Goal: Task Accomplishment & Management: Complete application form

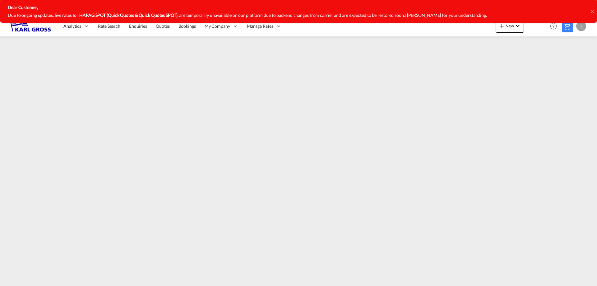
click at [592, 11] on icon at bounding box center [592, 11] width 3 height 3
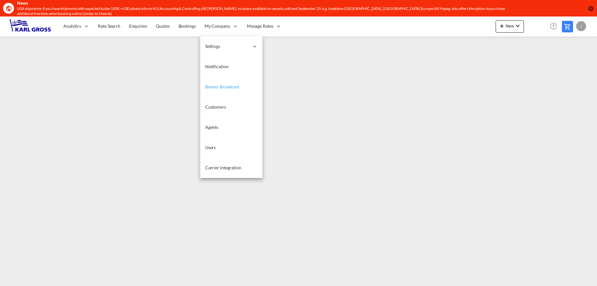
click at [221, 89] on span "Banner Broadcast" at bounding box center [222, 86] width 34 height 5
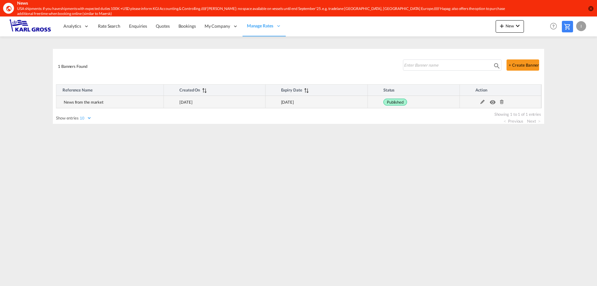
click at [482, 102] on md-icon at bounding box center [483, 102] width 8 height 4
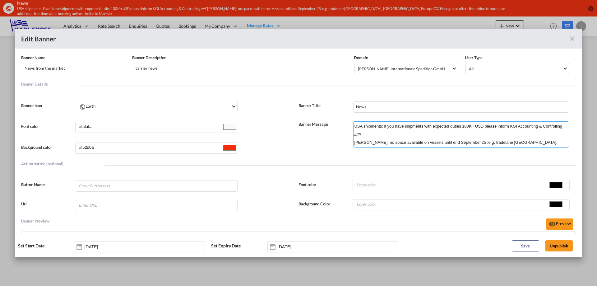
click at [538, 142] on textarea "USA shipments: if you have shipments with expected duties 100K +USD please info…" at bounding box center [461, 134] width 216 height 26
click at [373, 142] on textarea "USA shipments: if you have shipments with expected duties 100K +USD please info…" at bounding box center [461, 134] width 216 height 26
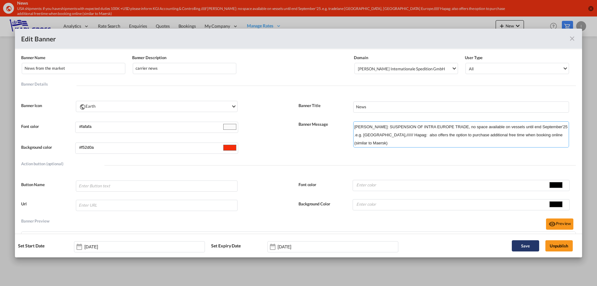
type textarea "USA shipments: if you have shipments with expected duties 100K +USD please info…"
click at [529, 245] on button "Save" at bounding box center [525, 245] width 27 height 11
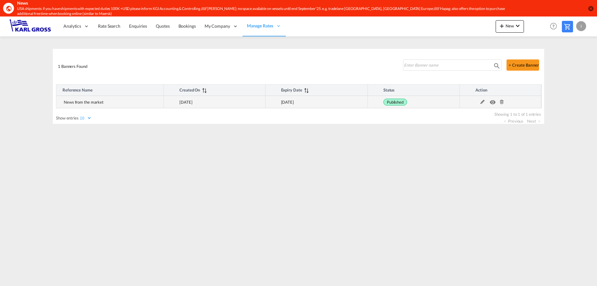
click at [481, 103] on md-icon at bounding box center [483, 102] width 8 height 4
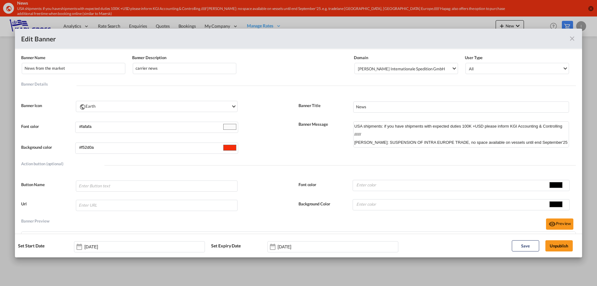
click at [365, 155] on md-input-container "USA shipments: if you have shipments with expected duties 100K +USD please info…" at bounding box center [461, 138] width 217 height 35
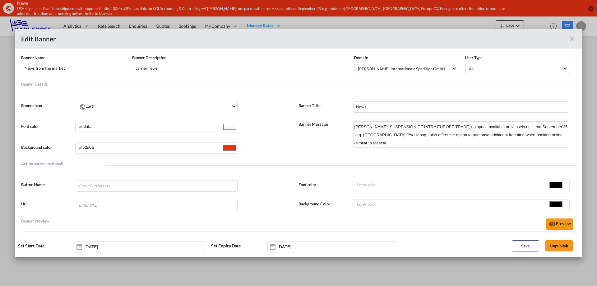
click at [313, 167] on div "Action button (optional)" at bounding box center [298, 167] width 555 height 10
click at [571, 36] on md-icon "icon-close fg-AAA8AD" at bounding box center [572, 38] width 7 height 7
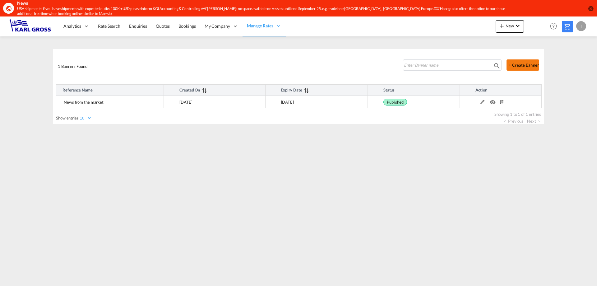
click at [515, 67] on button "+ Create Banner" at bounding box center [523, 64] width 33 height 11
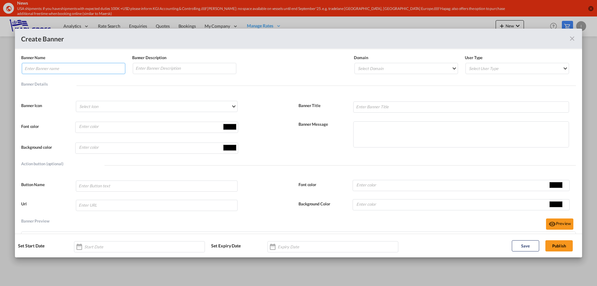
click at [72, 69] on input "Banner NameBanner Description ..." at bounding box center [74, 68] width 104 height 11
click at [67, 67] on input "HAPAG" at bounding box center [74, 68] width 104 height 11
drag, startPoint x: 104, startPoint y: 68, endPoint x: 129, endPoint y: 72, distance: 25.9
click at [105, 68] on input "HAPAG RATES UNAVAILABLLE" at bounding box center [74, 68] width 104 height 11
drag, startPoint x: 93, startPoint y: 71, endPoint x: -17, endPoint y: 70, distance: 109.8
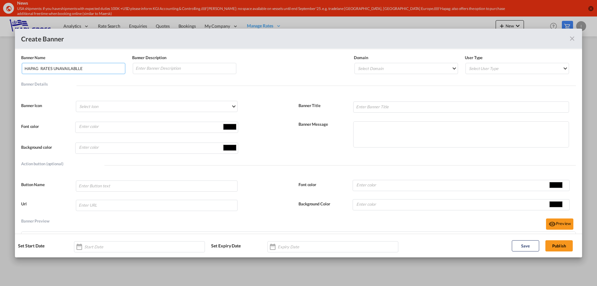
click at [0, 70] on html "News USA shipments: if you have shipments with expected duties 100K +USD please…" at bounding box center [298, 143] width 597 height 286
type input "HAPAG RATES UNAVAILABLLE"
click at [161, 68] on input "Banner NameBanner Description ..." at bounding box center [185, 68] width 104 height 11
paste input "HAPAG RATES UNAVAILABLLE"
type input "HAPAG RATES UNAVAILABLLE"
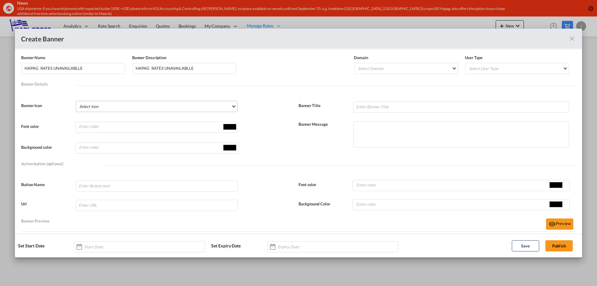
click at [213, 106] on md-select "Select Icon Account Account Switch Block Helper Chart Histogram Check Check Cir…" at bounding box center [156, 106] width 161 height 11
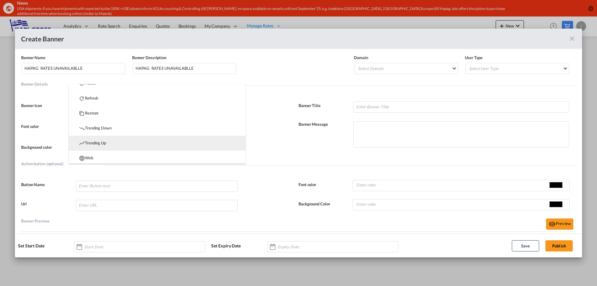
scroll to position [324, 0]
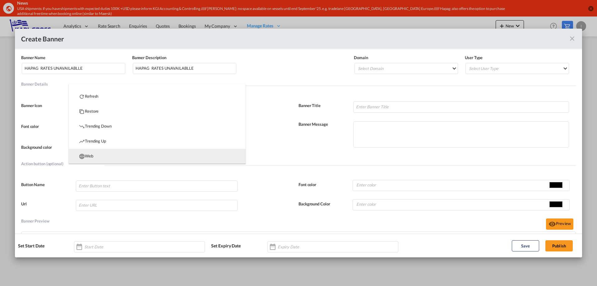
click at [152, 155] on md-option "Web" at bounding box center [157, 156] width 177 height 15
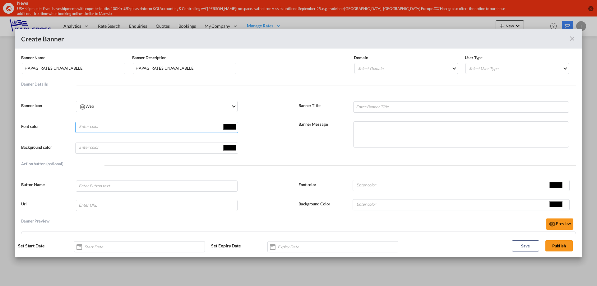
click at [142, 126] on input "Banner NameBanner Description ..." at bounding box center [150, 126] width 144 height 9
click at [225, 126] on input "#000000" at bounding box center [230, 126] width 16 height 9
type input "#322f2f"
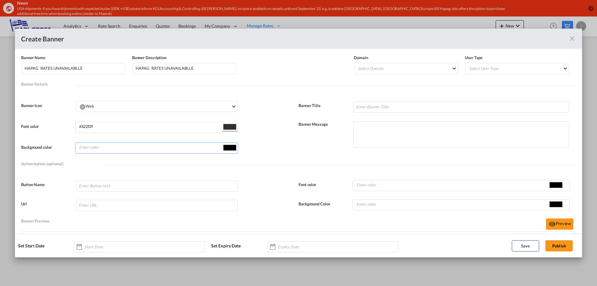
click at [156, 146] on input "Banner NameBanner Description ..." at bounding box center [150, 147] width 144 height 9
click at [228, 147] on input "#000000" at bounding box center [230, 147] width 16 height 9
type input "#f01919"
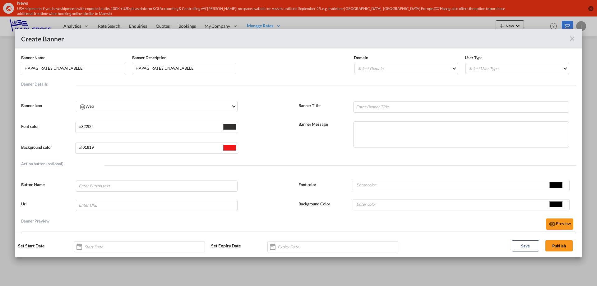
click at [258, 144] on div "Background color #f01919 #f01919" at bounding box center [159, 147] width 277 height 15
click at [380, 109] on input "Banner NameBanner Description ..." at bounding box center [461, 106] width 216 height 11
paste input "HAPAG RATES UNAVAILABLLE"
click at [382, 106] on input "HAPAG RATES UNAVAILABLLE" at bounding box center [461, 106] width 216 height 11
type input "HAPAG RATES (QUICK QUOTES + QUICK QUOTES) UNAVAILABLLE"
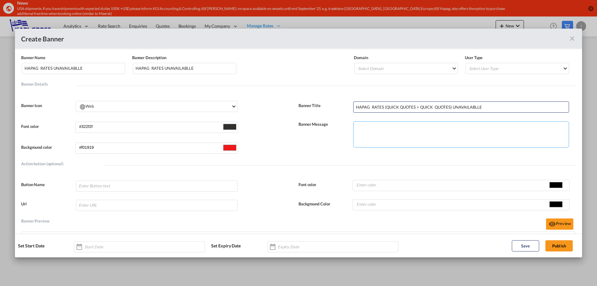
click at [405, 127] on textarea "Banner NameBanner Description ..." at bounding box center [461, 134] width 216 height 26
type textarea "d"
click at [387, 126] on textarea "Due to background changes at Hapag website, currently the rates are not display…" at bounding box center [461, 134] width 216 height 26
click at [543, 126] on textarea "Due to background IT changes at Hapag website, currently the rates are not disp…" at bounding box center [461, 134] width 216 height 26
click at [392, 142] on textarea "Due to background IT changes at Hapag website, currently the rates are not disp…" at bounding box center [461, 134] width 216 height 26
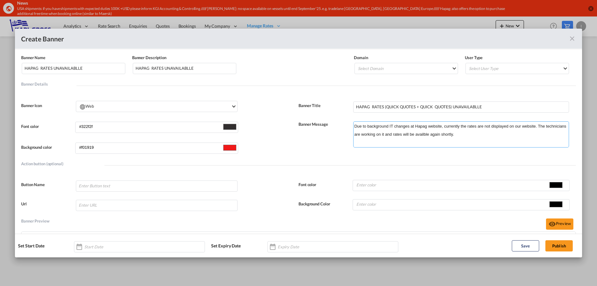
click at [481, 134] on textarea "Due to background IT changes at Hapag website, currently the rates are not disp…" at bounding box center [461, 134] width 216 height 26
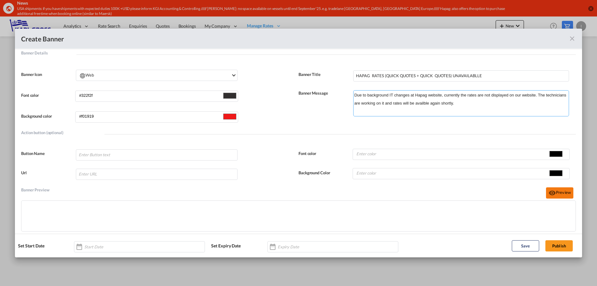
type textarea "Due to background IT changes at Hapag website, currently the rates are not disp…"
click at [562, 197] on button "Preview" at bounding box center [559, 192] width 27 height 11
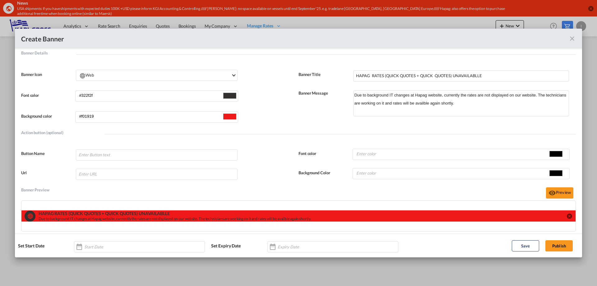
scroll to position [35, 0]
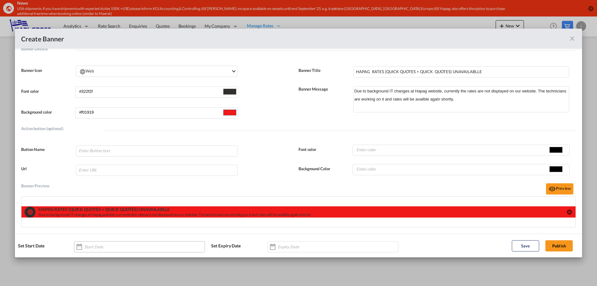
click at [79, 246] on div "Banner NameBanner Description ..." at bounding box center [79, 246] width 10 height 12
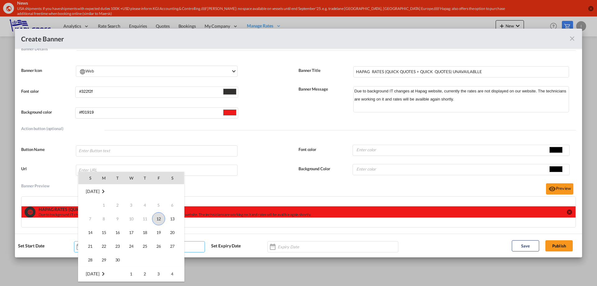
click at [158, 220] on span "12" at bounding box center [158, 218] width 13 height 13
type input "[DATE]"
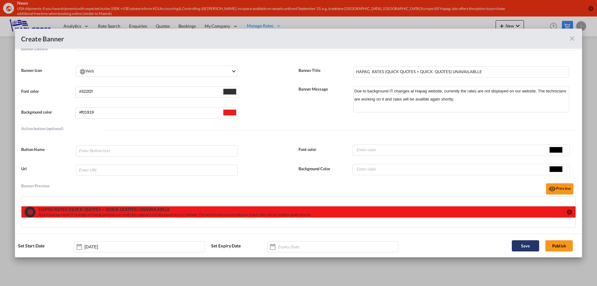
click at [532, 246] on button "Save" at bounding box center [525, 245] width 27 height 11
click at [558, 246] on button "Publish" at bounding box center [559, 245] width 27 height 11
click at [556, 245] on button "Publish" at bounding box center [559, 245] width 27 height 11
click at [227, 246] on label "Set Expiry Date" at bounding box center [239, 246] width 56 height 6
click at [297, 249] on input "Banner NameBanner Description ..." at bounding box center [296, 246] width 37 height 5
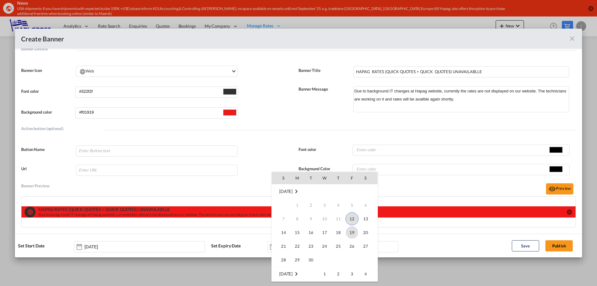
click at [349, 233] on span "19" at bounding box center [352, 232] width 12 height 12
type input "[DATE]"
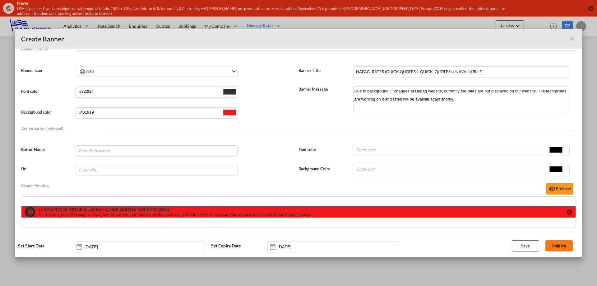
click at [562, 247] on button "Publish" at bounding box center [559, 245] width 27 height 11
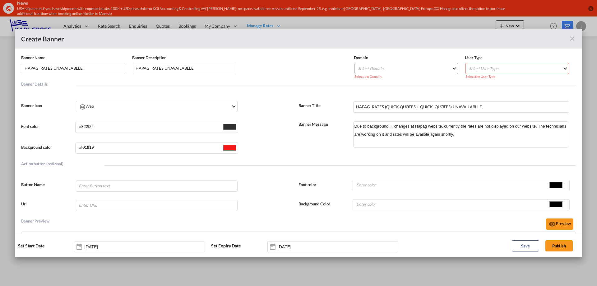
click at [418, 66] on md-select "Select Domain [PERSON_NAME] Internationale Spedition GmbH" at bounding box center [407, 68] width 104 height 11
click at [395, 67] on div "[PERSON_NAME] Internationale Spedition GmbH" at bounding box center [398, 69] width 87 height 6
click at [534, 72] on md-backdrop at bounding box center [298, 143] width 597 height 286
click at [529, 69] on md-select "Select User Type All Internal Customer" at bounding box center [518, 68] width 104 height 11
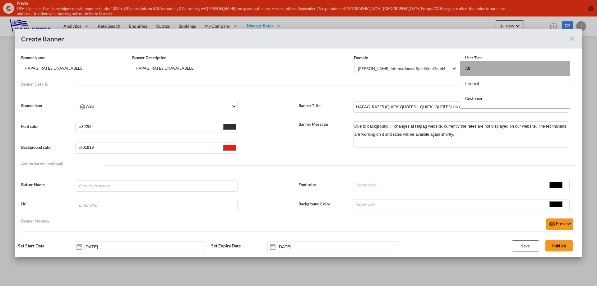
click at [524, 70] on md-option "All" at bounding box center [515, 68] width 110 height 15
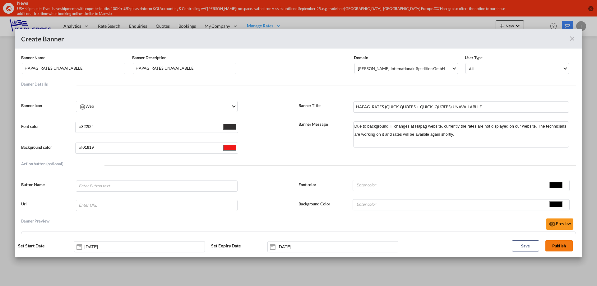
click at [566, 248] on button "Publish" at bounding box center [559, 245] width 27 height 11
